Goal: Information Seeking & Learning: Learn about a topic

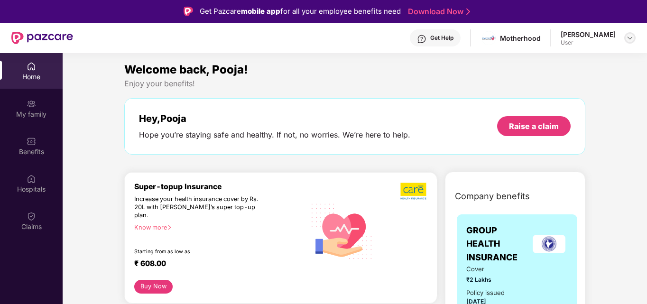
click at [628, 40] on img at bounding box center [630, 38] width 8 height 8
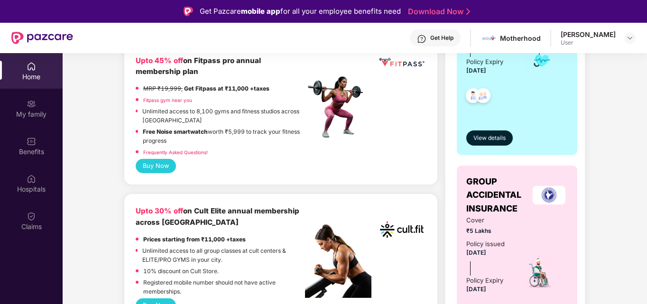
scroll to position [285, 0]
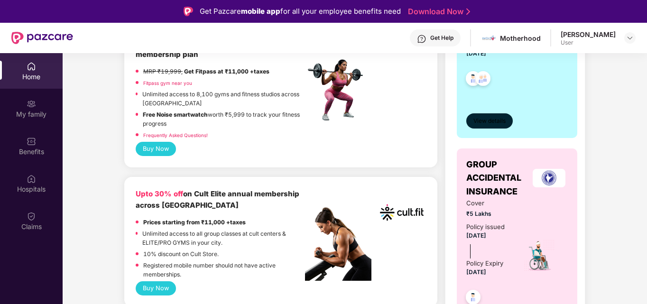
click at [486, 117] on span "View details" at bounding box center [489, 121] width 32 height 9
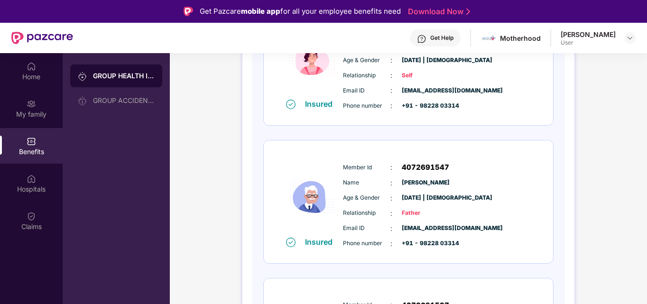
scroll to position [293, 0]
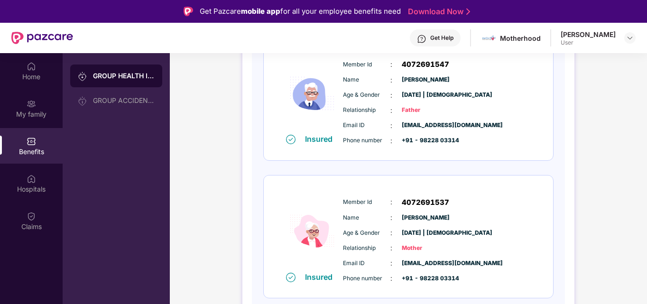
click at [39, 146] on div "Benefits" at bounding box center [31, 146] width 63 height 36
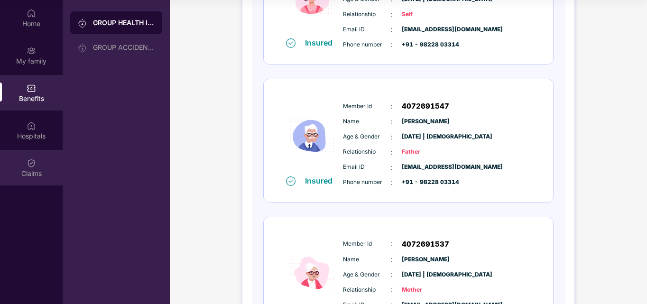
scroll to position [103, 0]
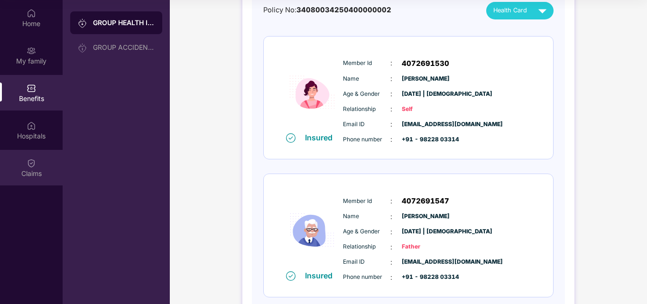
click at [36, 168] on div "Claims" at bounding box center [31, 168] width 63 height 36
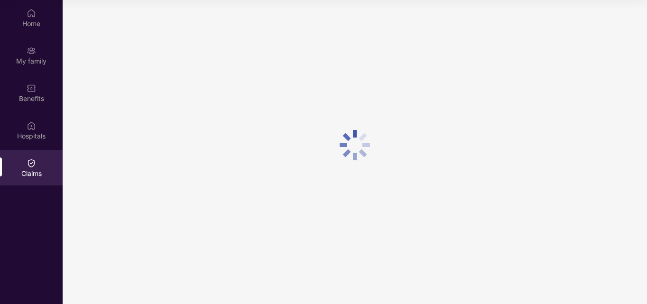
scroll to position [0, 0]
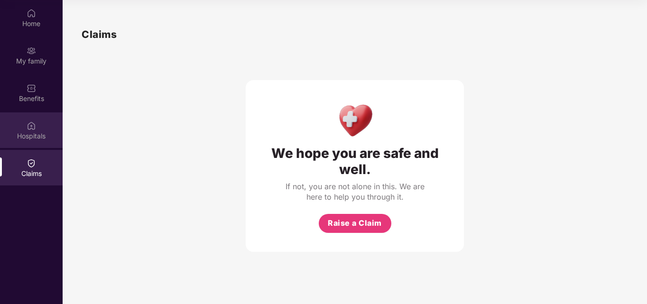
click at [18, 130] on div "Hospitals" at bounding box center [31, 130] width 63 height 36
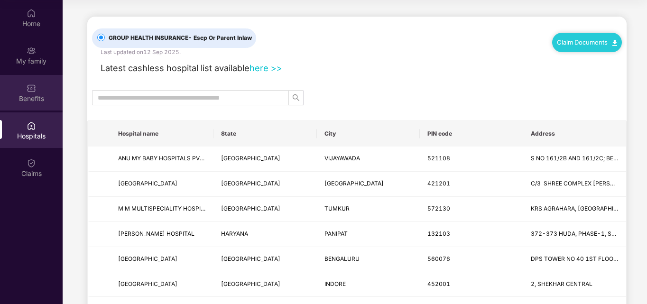
click at [34, 93] on div "Benefits" at bounding box center [31, 93] width 63 height 36
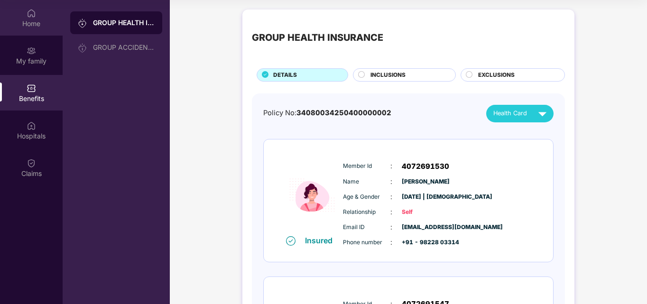
click at [30, 17] on img at bounding box center [31, 13] width 9 height 9
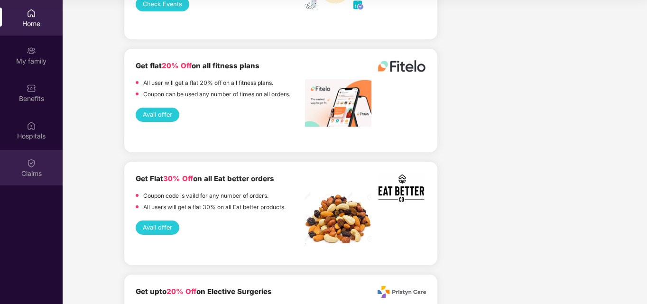
scroll to position [1517, 0]
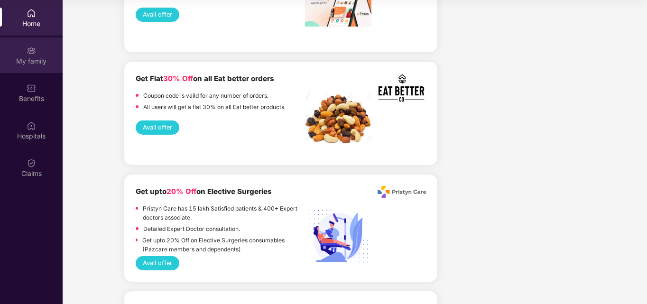
click at [31, 51] on img at bounding box center [31, 50] width 9 height 9
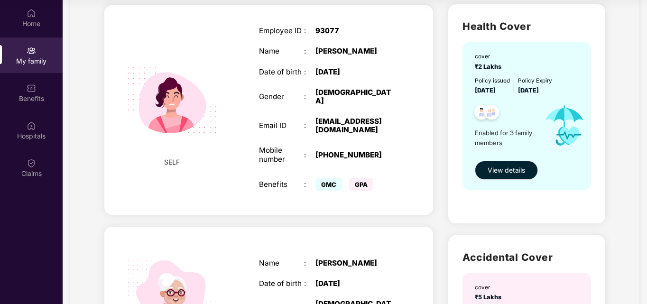
scroll to position [47, 0]
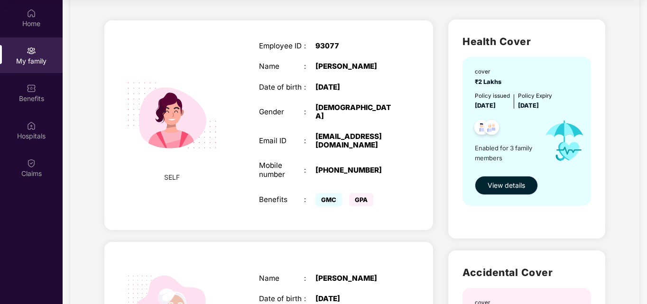
click at [505, 184] on span "View details" at bounding box center [505, 185] width 37 height 10
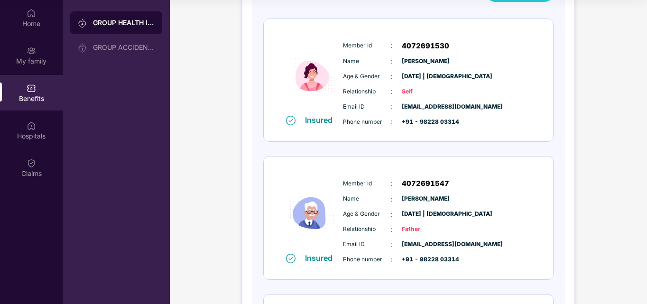
scroll to position [8, 0]
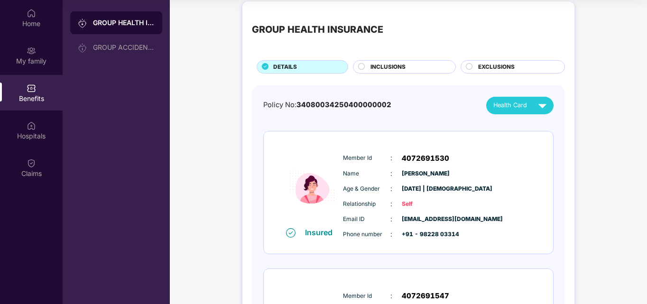
click at [391, 60] on div "INCLUSIONS" at bounding box center [404, 66] width 103 height 13
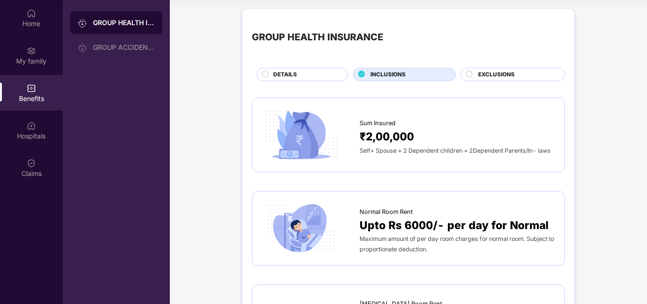
scroll to position [0, 0]
click at [504, 76] on span "EXCLUSIONS" at bounding box center [496, 75] width 37 height 9
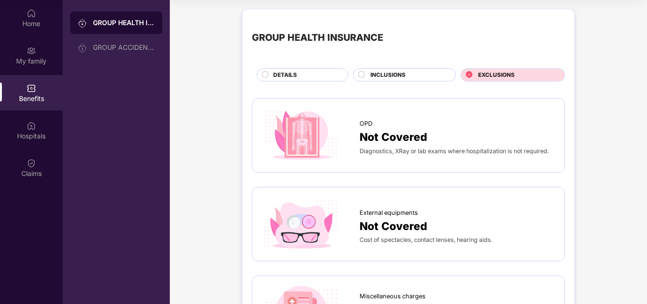
click at [407, 74] on div "INCLUSIONS" at bounding box center [408, 76] width 85 height 10
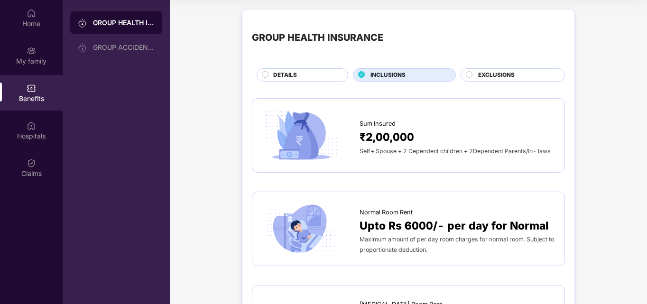
click at [503, 76] on span "EXCLUSIONS" at bounding box center [496, 75] width 37 height 9
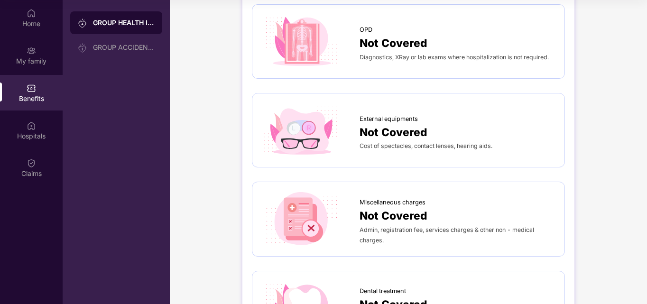
scroll to position [95, 0]
